Goal: Find specific page/section: Find specific page/section

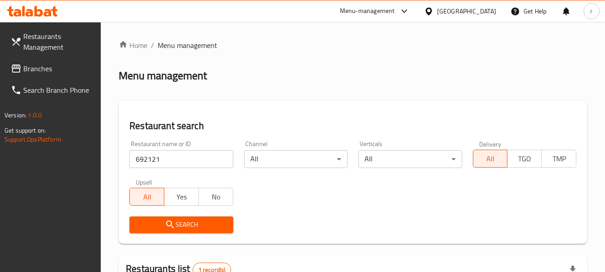
scroll to position [139, 0]
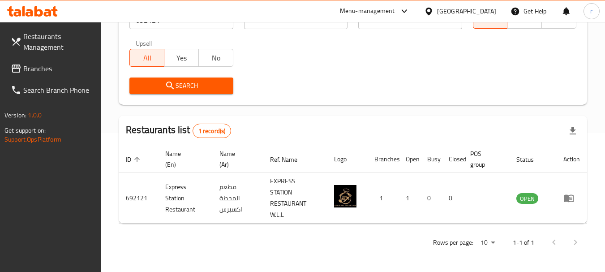
click at [35, 66] on span "Branches" at bounding box center [58, 68] width 71 height 11
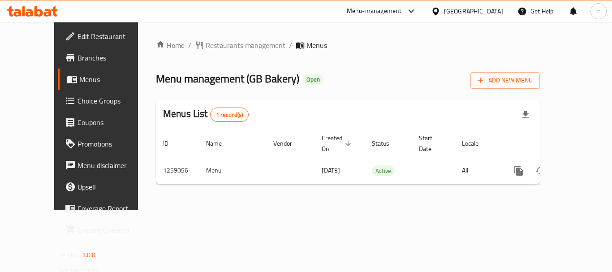
click at [206, 47] on span "Restaurants management" at bounding box center [246, 45] width 80 height 11
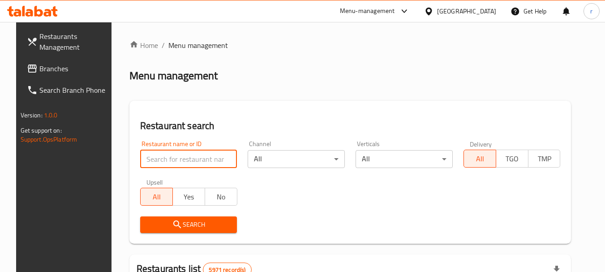
click at [176, 159] on input "search" at bounding box center [188, 159] width 97 height 18
paste input "684312"
type input "684312"
click at [182, 220] on span "Search" at bounding box center [188, 224] width 83 height 11
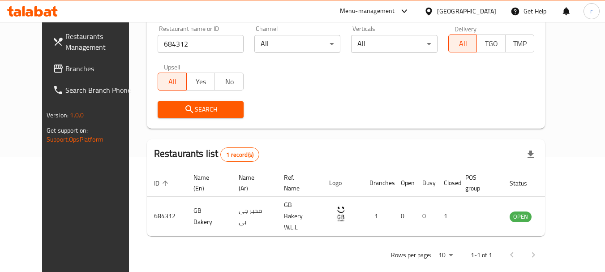
scroll to position [120, 0]
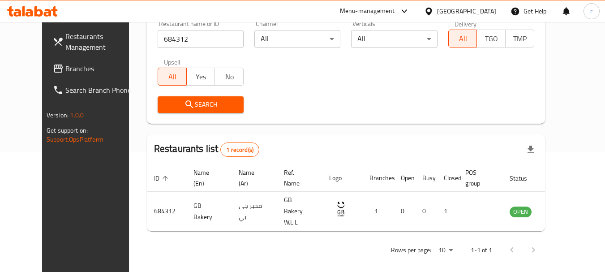
click at [434, 9] on icon at bounding box center [428, 11] width 9 height 9
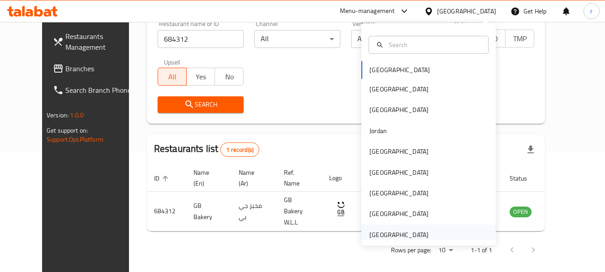
click at [369, 230] on div "[GEOGRAPHIC_DATA]" at bounding box center [398, 235] width 59 height 10
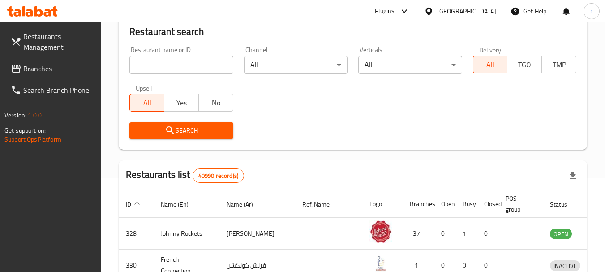
scroll to position [120, 0]
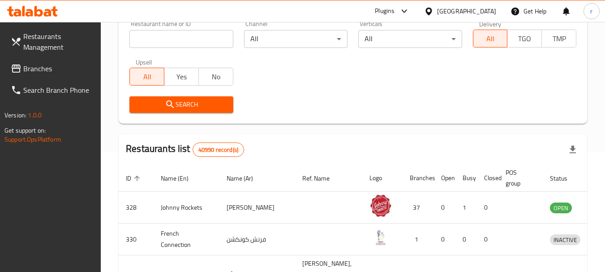
click at [52, 70] on span "Branches" at bounding box center [58, 68] width 71 height 11
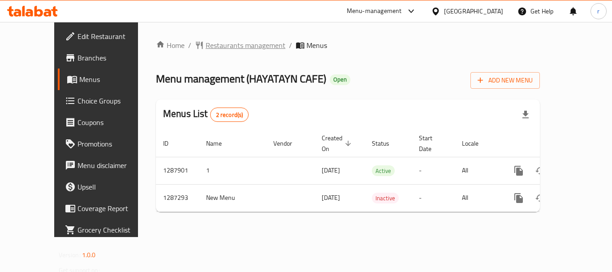
click at [206, 45] on span "Restaurants management" at bounding box center [246, 45] width 80 height 11
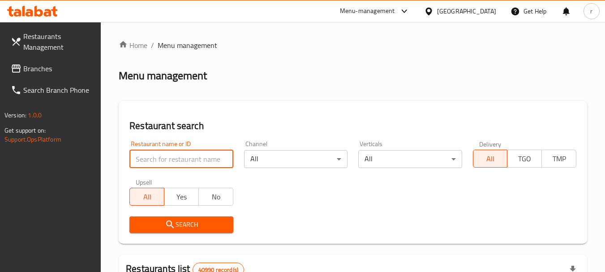
click at [167, 158] on input "search" at bounding box center [180, 159] width 103 height 18
paste input "696642"
type input "696642"
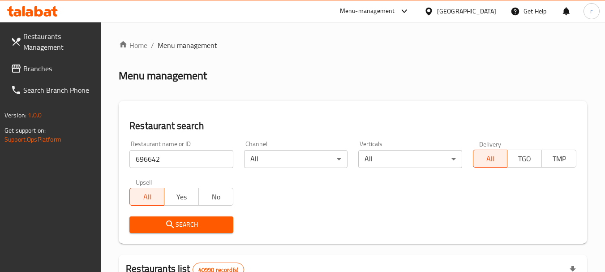
click at [162, 224] on span "Search" at bounding box center [181, 224] width 89 height 11
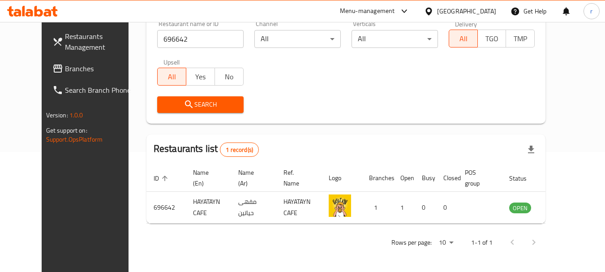
scroll to position [120, 0]
click at [430, 10] on icon at bounding box center [428, 11] width 9 height 9
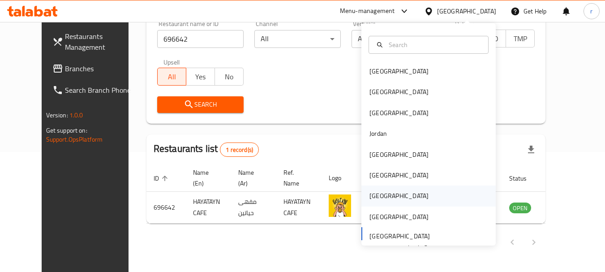
click at [384, 195] on div "Qatar" at bounding box center [398, 195] width 73 height 21
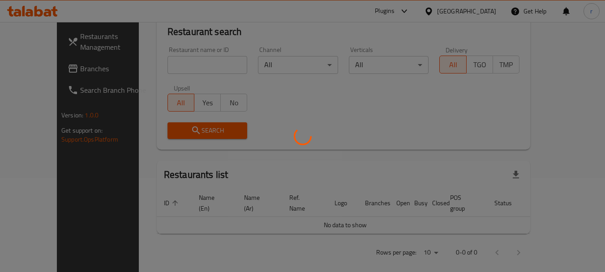
scroll to position [120, 0]
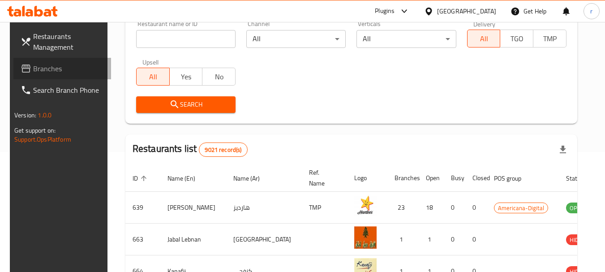
click at [42, 69] on span "Branches" at bounding box center [68, 68] width 71 height 11
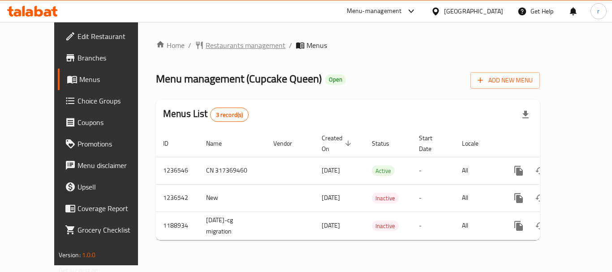
click at [206, 43] on span "Restaurants management" at bounding box center [246, 45] width 80 height 11
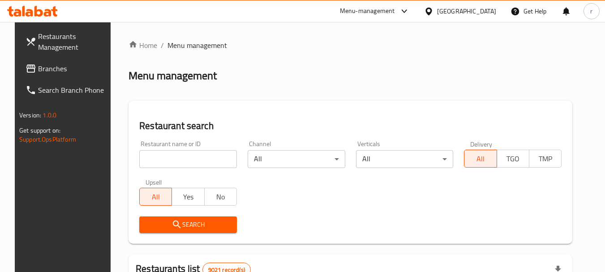
click at [170, 168] on div "Restaurant name or ID Restaurant name or ID" at bounding box center [188, 154] width 108 height 38
click at [172, 163] on input "search" at bounding box center [188, 159] width 98 height 18
paste input "609244"
type input "609244"
click at [173, 223] on icon "submit" at bounding box center [177, 224] width 11 height 11
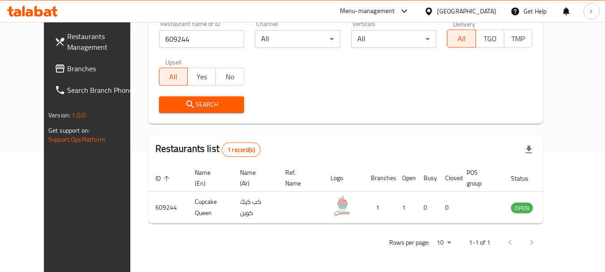
scroll to position [120, 0]
click at [434, 12] on icon at bounding box center [428, 11] width 9 height 9
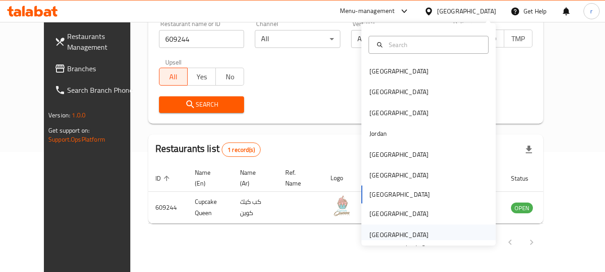
click at [395, 230] on div "[GEOGRAPHIC_DATA]" at bounding box center [398, 235] width 59 height 10
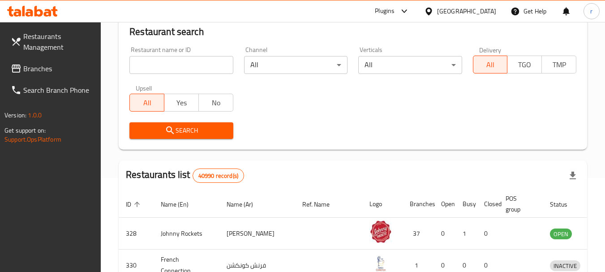
scroll to position [120, 0]
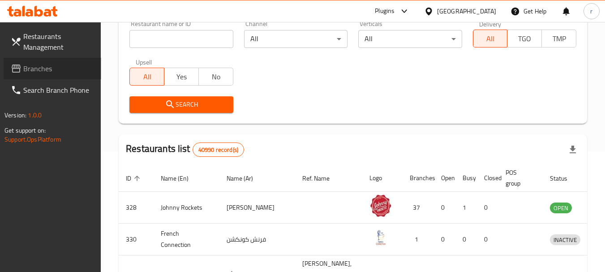
click at [34, 71] on span "Branches" at bounding box center [58, 68] width 71 height 11
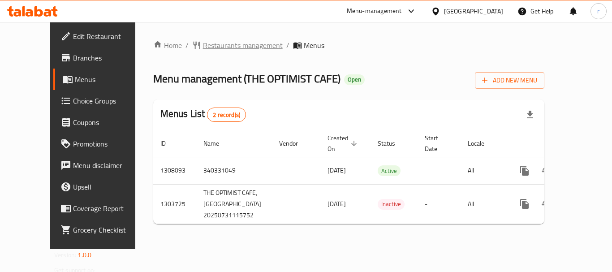
click at [228, 49] on span "Restaurants management" at bounding box center [243, 45] width 80 height 11
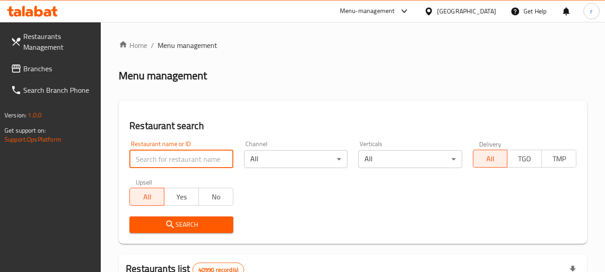
click at [157, 158] on input "search" at bounding box center [180, 159] width 103 height 18
paste input "702954"
type input "702954"
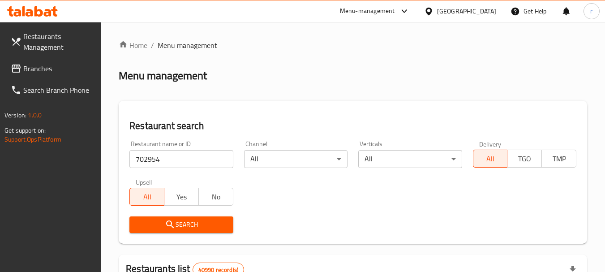
click at [198, 225] on span "Search" at bounding box center [181, 224] width 89 height 11
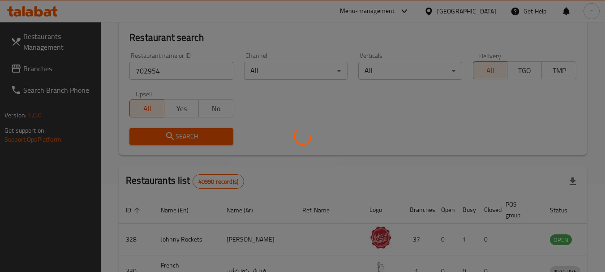
scroll to position [90, 0]
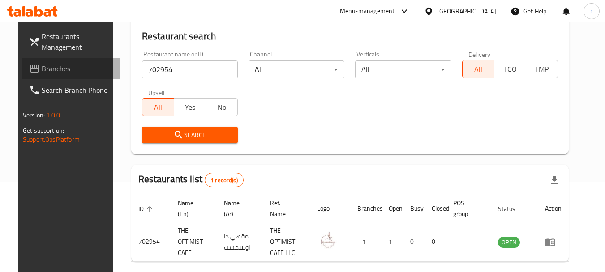
click at [57, 67] on span "Branches" at bounding box center [77, 68] width 71 height 11
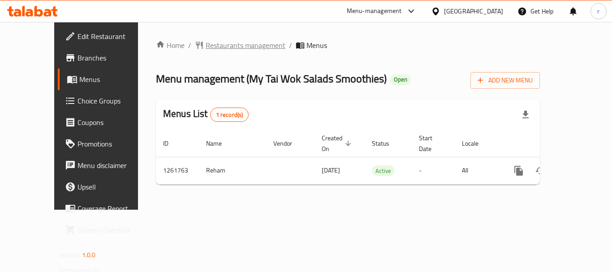
click at [206, 45] on span "Restaurants management" at bounding box center [246, 45] width 80 height 11
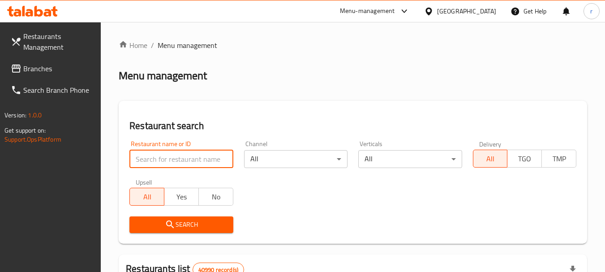
click at [163, 156] on input "search" at bounding box center [180, 159] width 103 height 18
paste input "685300"
type input "685300"
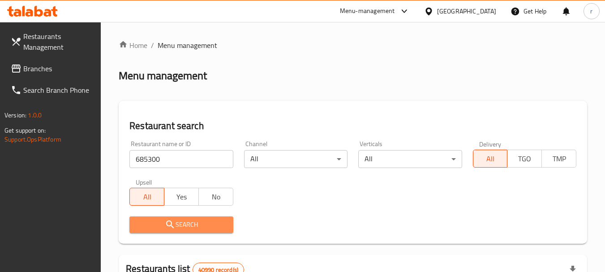
click at [176, 218] on button "Search" at bounding box center [180, 224] width 103 height 17
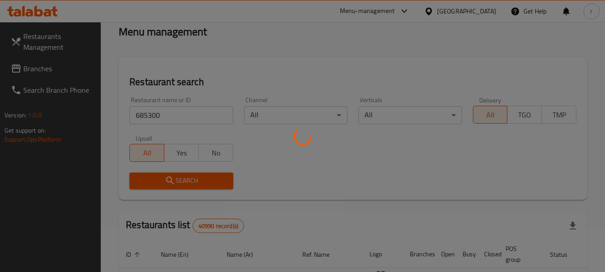
scroll to position [134, 0]
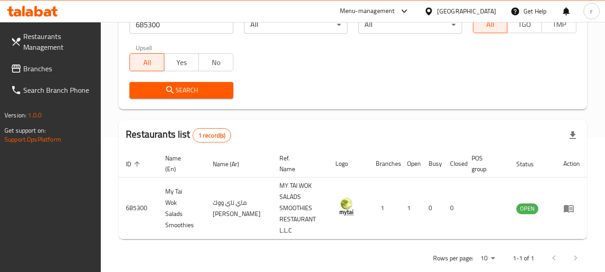
click at [460, 9] on div "United Arab Emirates" at bounding box center [466, 11] width 59 height 10
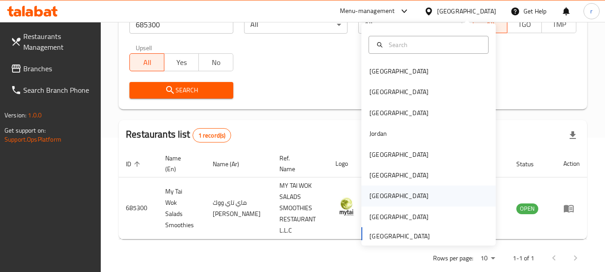
click at [369, 197] on div "Qatar" at bounding box center [398, 196] width 59 height 10
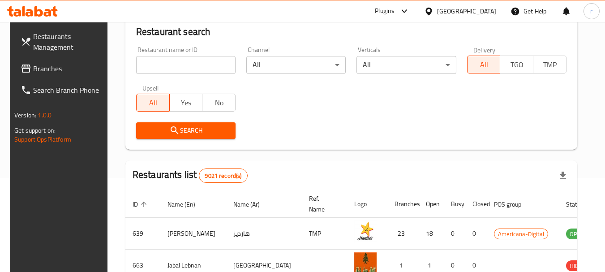
scroll to position [134, 0]
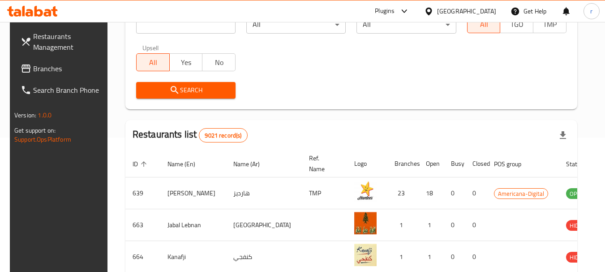
click at [43, 71] on span "Branches" at bounding box center [68, 68] width 71 height 11
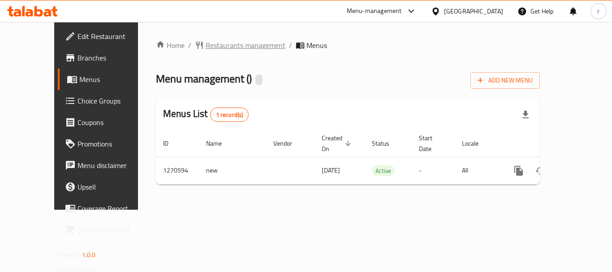
click at [221, 47] on span "Restaurants management" at bounding box center [246, 45] width 80 height 11
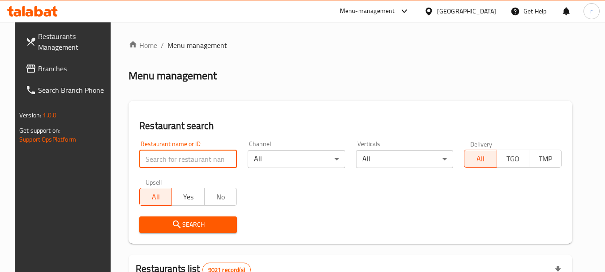
click at [172, 158] on input "search" at bounding box center [188, 159] width 98 height 18
paste input "689269"
type input "689269"
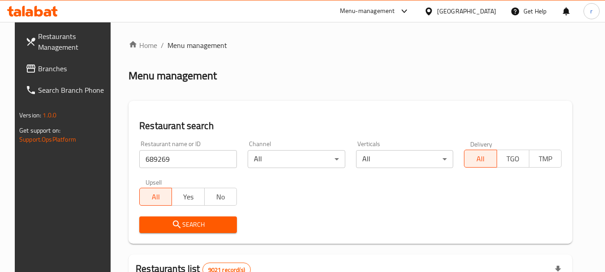
click at [196, 223] on span "Search" at bounding box center [187, 224] width 83 height 11
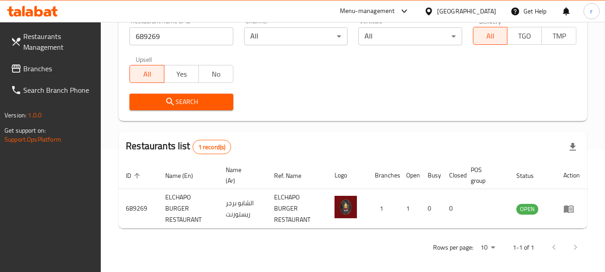
scroll to position [128, 0]
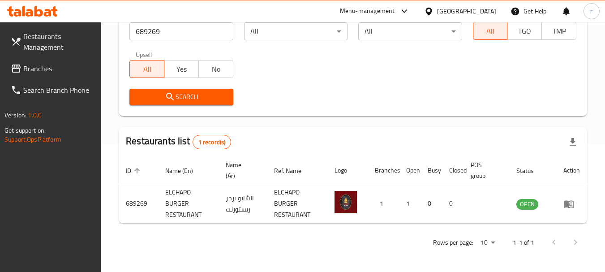
click at [434, 9] on icon at bounding box center [428, 11] width 9 height 9
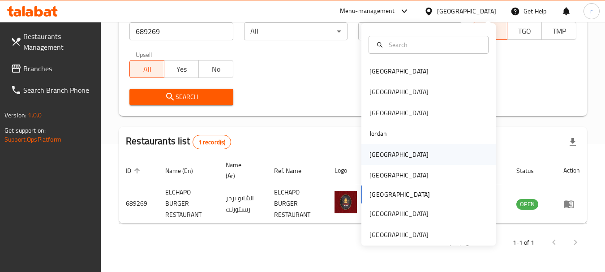
click at [369, 155] on div "Kuwait" at bounding box center [398, 155] width 59 height 10
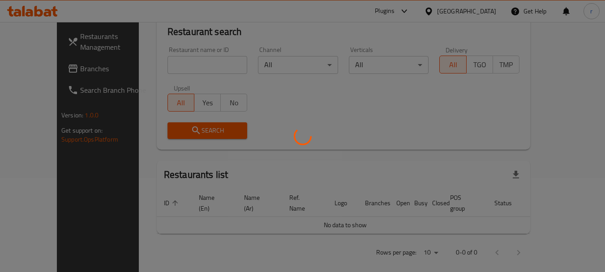
scroll to position [128, 0]
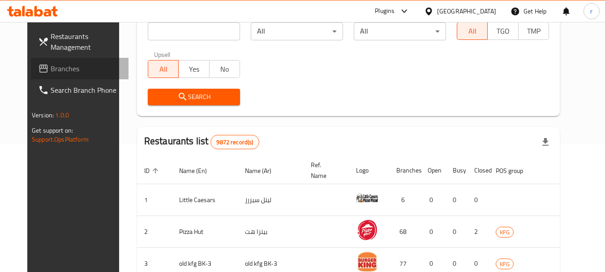
click at [51, 71] on span "Branches" at bounding box center [86, 68] width 71 height 11
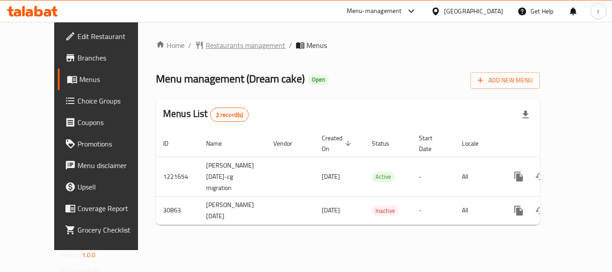
click at [206, 44] on span "Restaurants management" at bounding box center [246, 45] width 80 height 11
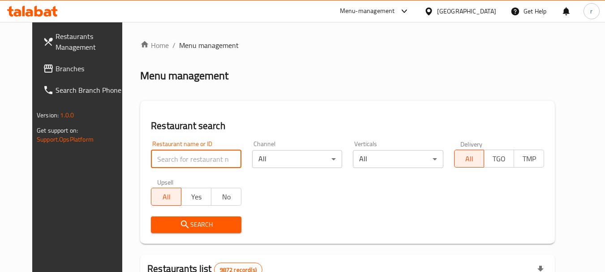
click at [177, 152] on input "search" at bounding box center [196, 159] width 90 height 18
paste input "15835"
type input "15835"
click at [180, 219] on icon "submit" at bounding box center [185, 224] width 11 height 11
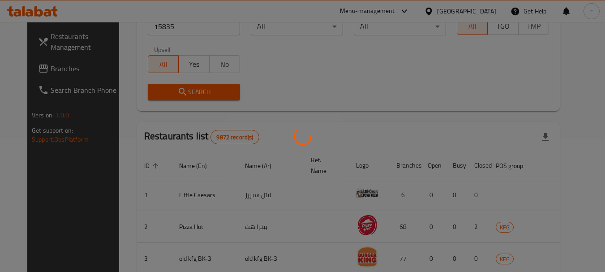
scroll to position [120, 0]
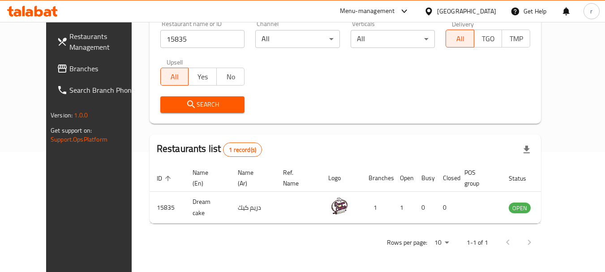
click at [69, 65] on span "Branches" at bounding box center [104, 68] width 71 height 11
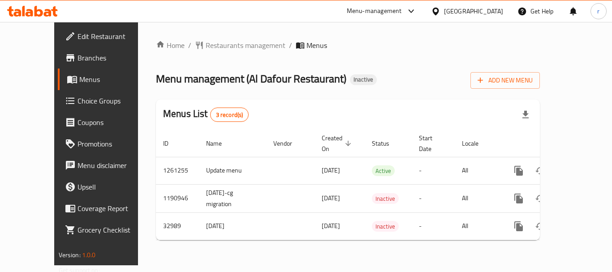
click at [206, 47] on span "Restaurants management" at bounding box center [246, 45] width 80 height 11
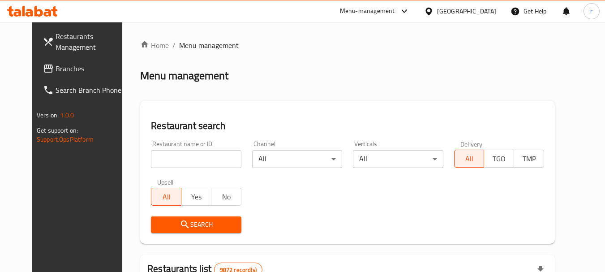
click at [180, 159] on input "search" at bounding box center [196, 159] width 90 height 18
paste input "16927"
type input "16927"
click at [196, 223] on span "Search" at bounding box center [196, 224] width 76 height 11
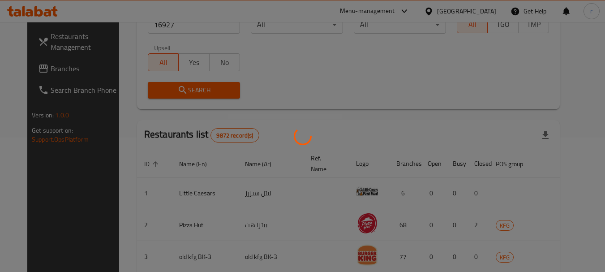
scroll to position [120, 0]
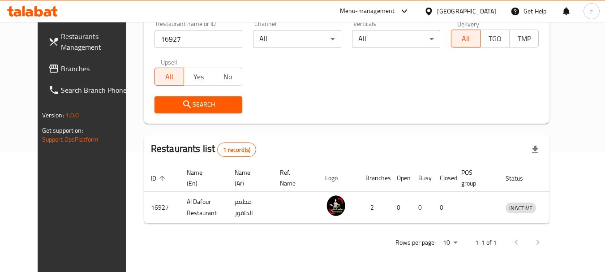
click at [432, 11] on icon at bounding box center [428, 11] width 6 height 8
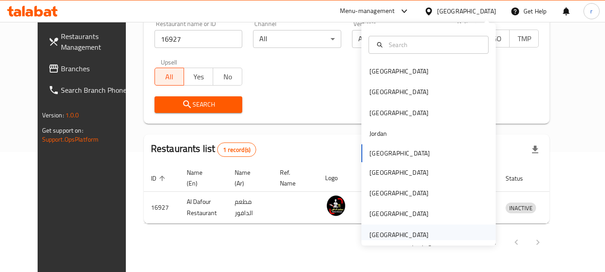
click at [426, 237] on div "[GEOGRAPHIC_DATA]" at bounding box center [398, 234] width 73 height 21
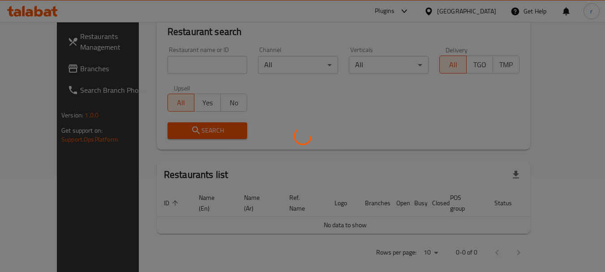
scroll to position [120, 0]
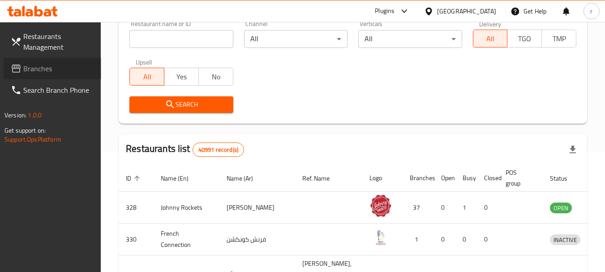
click at [39, 67] on span "Branches" at bounding box center [58, 68] width 71 height 11
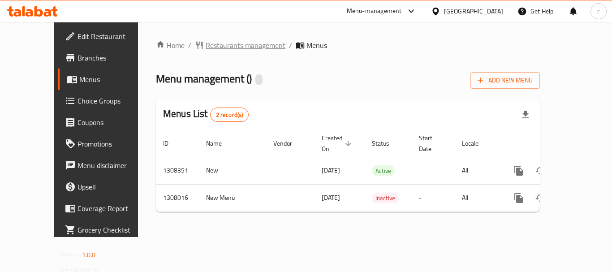
click at [206, 47] on span "Restaurants management" at bounding box center [246, 45] width 80 height 11
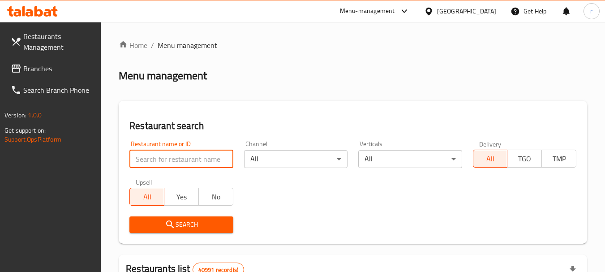
click at [177, 161] on input "search" at bounding box center [180, 159] width 103 height 18
paste input "704738"
type input "704738"
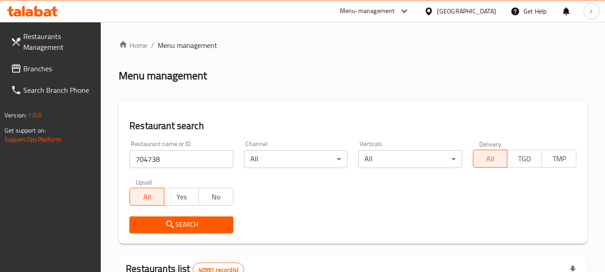
click at [194, 216] on button "Search" at bounding box center [180, 224] width 103 height 17
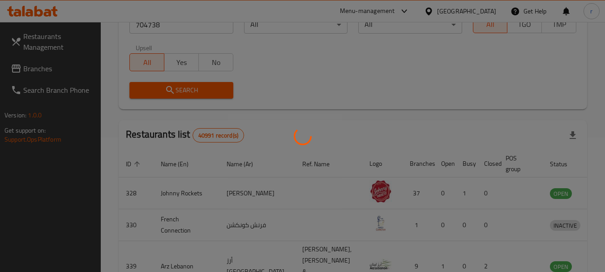
scroll to position [128, 0]
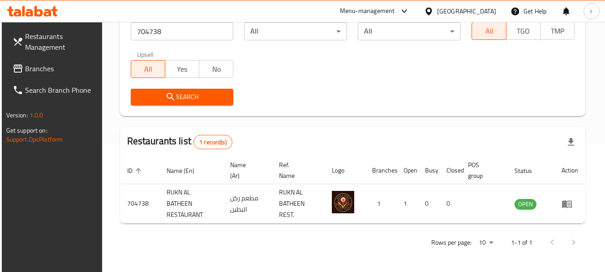
click at [434, 10] on icon at bounding box center [428, 11] width 9 height 9
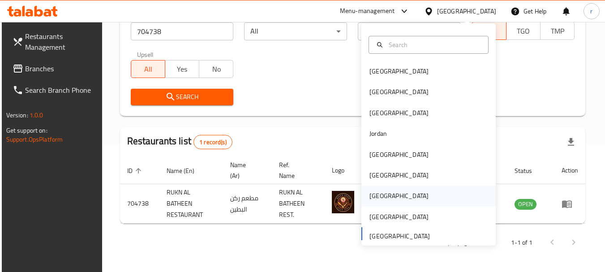
click at [369, 196] on div "[GEOGRAPHIC_DATA]" at bounding box center [398, 196] width 59 height 10
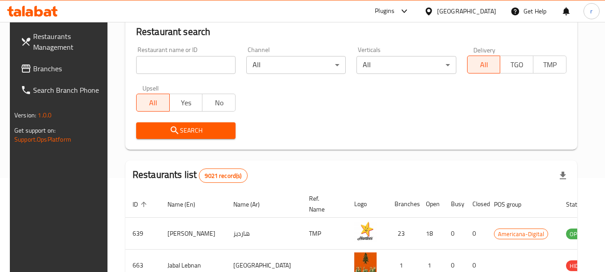
scroll to position [128, 0]
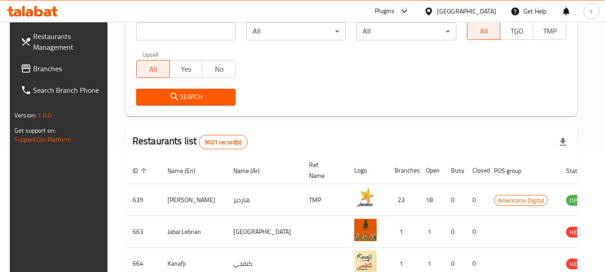
drag, startPoint x: 45, startPoint y: 68, endPoint x: 55, endPoint y: 67, distance: 9.4
click at [45, 68] on span "Branches" at bounding box center [68, 68] width 71 height 11
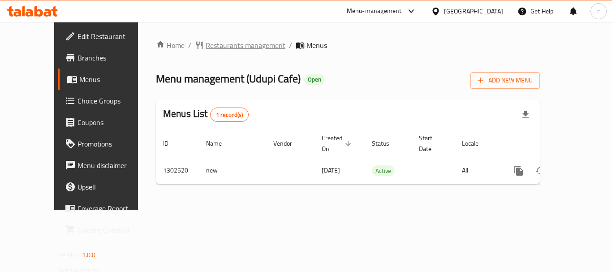
click at [206, 46] on span "Restaurants management" at bounding box center [246, 45] width 80 height 11
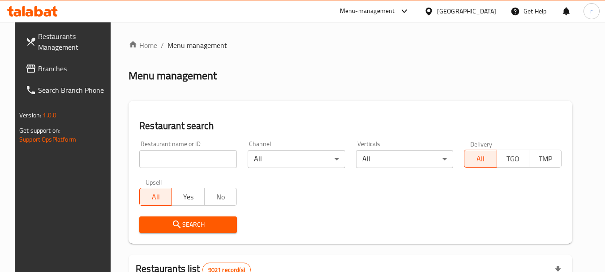
click at [165, 163] on input "search" at bounding box center [188, 159] width 98 height 18
paste input "702447"
type input "702447"
click at [175, 221] on icon "submit" at bounding box center [177, 224] width 11 height 11
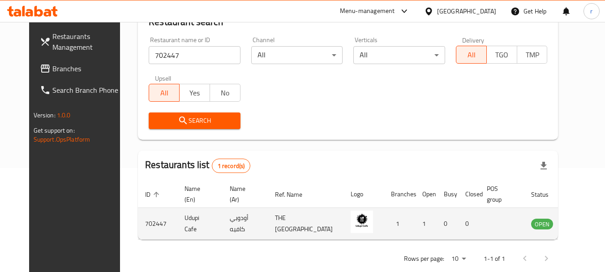
scroll to position [128, 0]
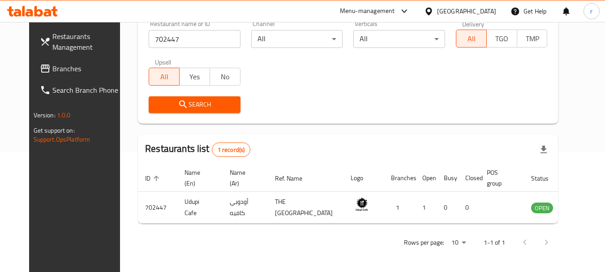
click at [437, 13] on div at bounding box center [430, 11] width 13 height 10
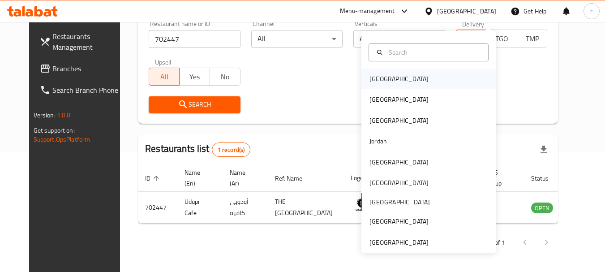
click at [369, 74] on div "[GEOGRAPHIC_DATA]" at bounding box center [398, 79] width 59 height 10
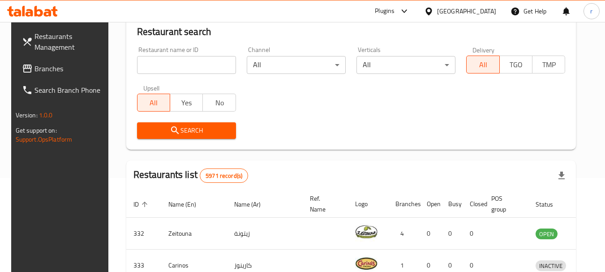
scroll to position [128, 0]
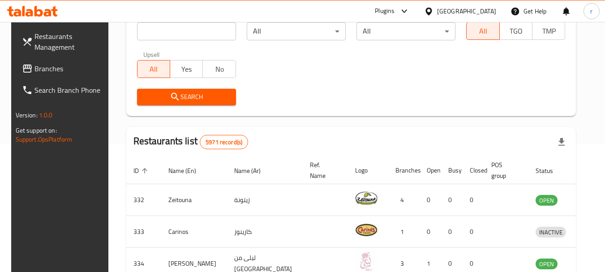
click at [54, 66] on span "Branches" at bounding box center [69, 68] width 71 height 11
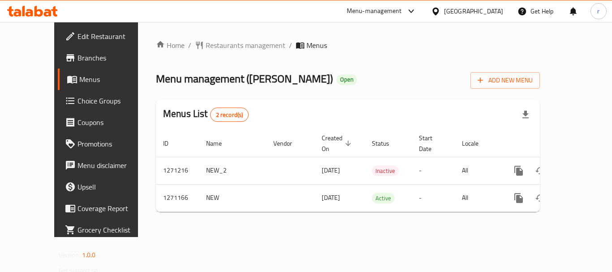
click at [206, 47] on span "Restaurants management" at bounding box center [246, 45] width 80 height 11
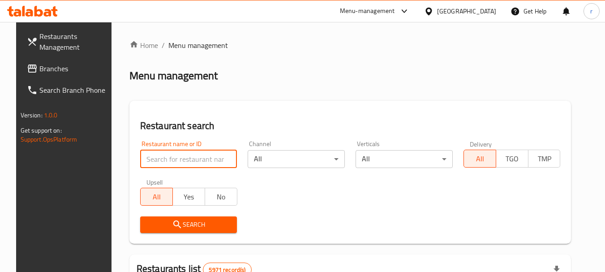
click at [183, 162] on input "search" at bounding box center [188, 159] width 97 height 18
paste input "689565"
type input "689565"
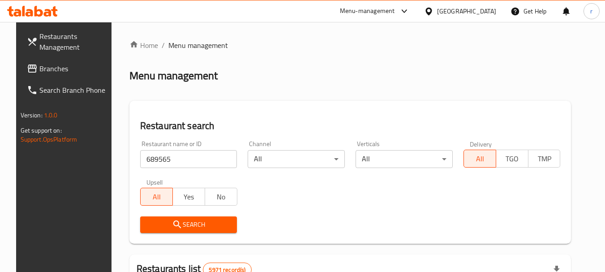
click at [172, 220] on icon "submit" at bounding box center [177, 224] width 11 height 11
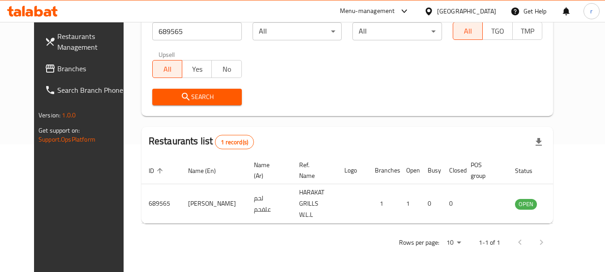
scroll to position [120, 0]
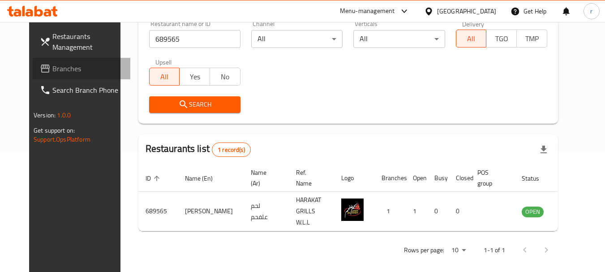
click at [57, 69] on span "Branches" at bounding box center [87, 68] width 71 height 11
